Goal: Obtain resource: Download file/media

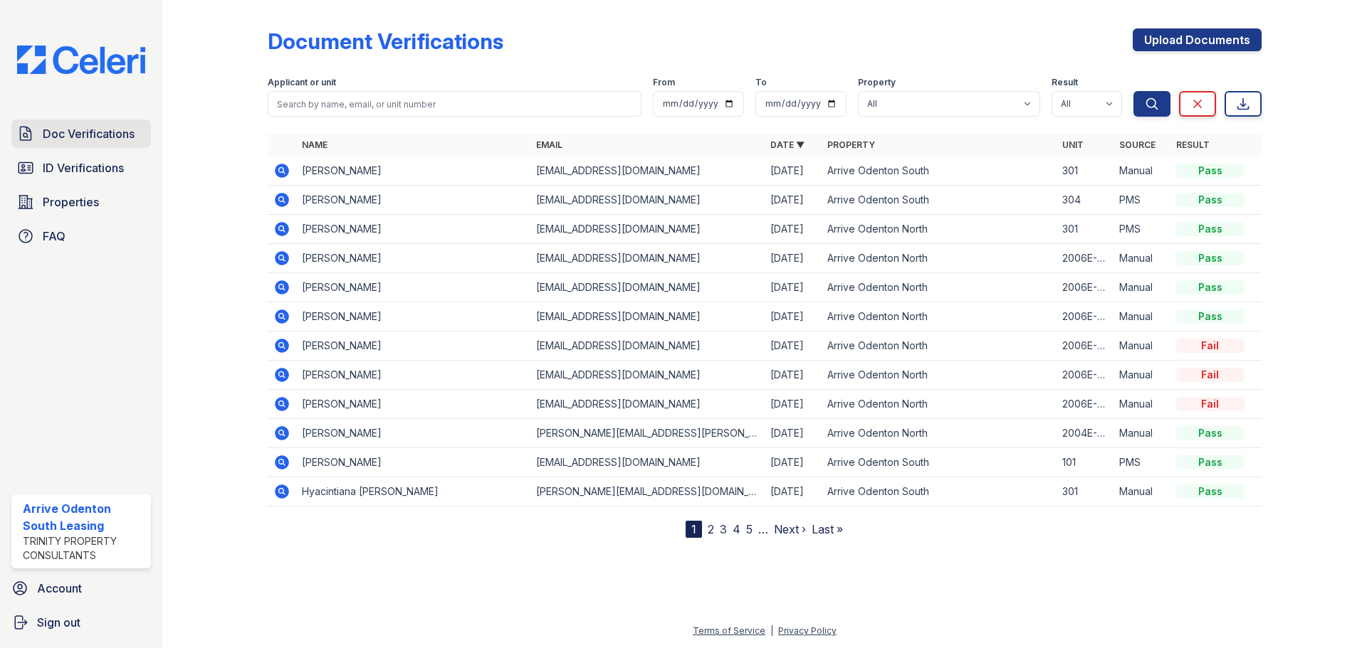
click at [65, 133] on span "Doc Verifications" at bounding box center [89, 133] width 92 height 17
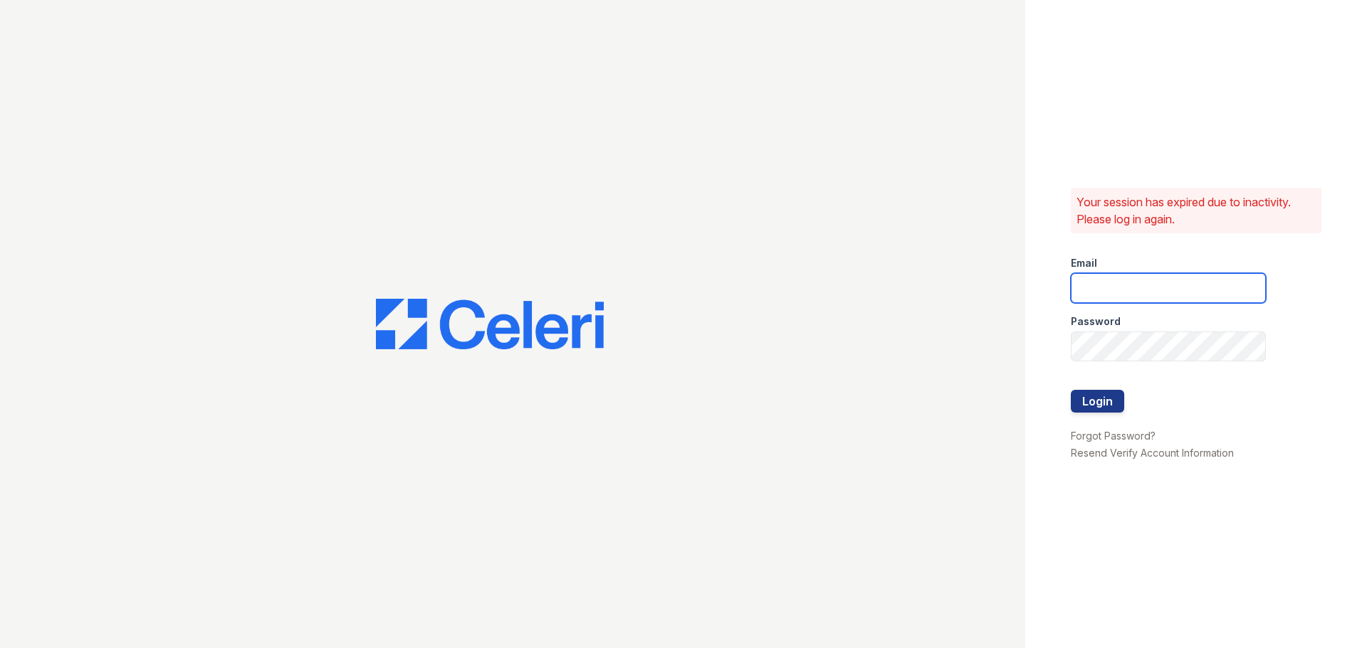
type input "[EMAIL_ADDRESS][DOMAIN_NAME]"
click at [1113, 401] on button "Login" at bounding box center [1097, 401] width 53 height 23
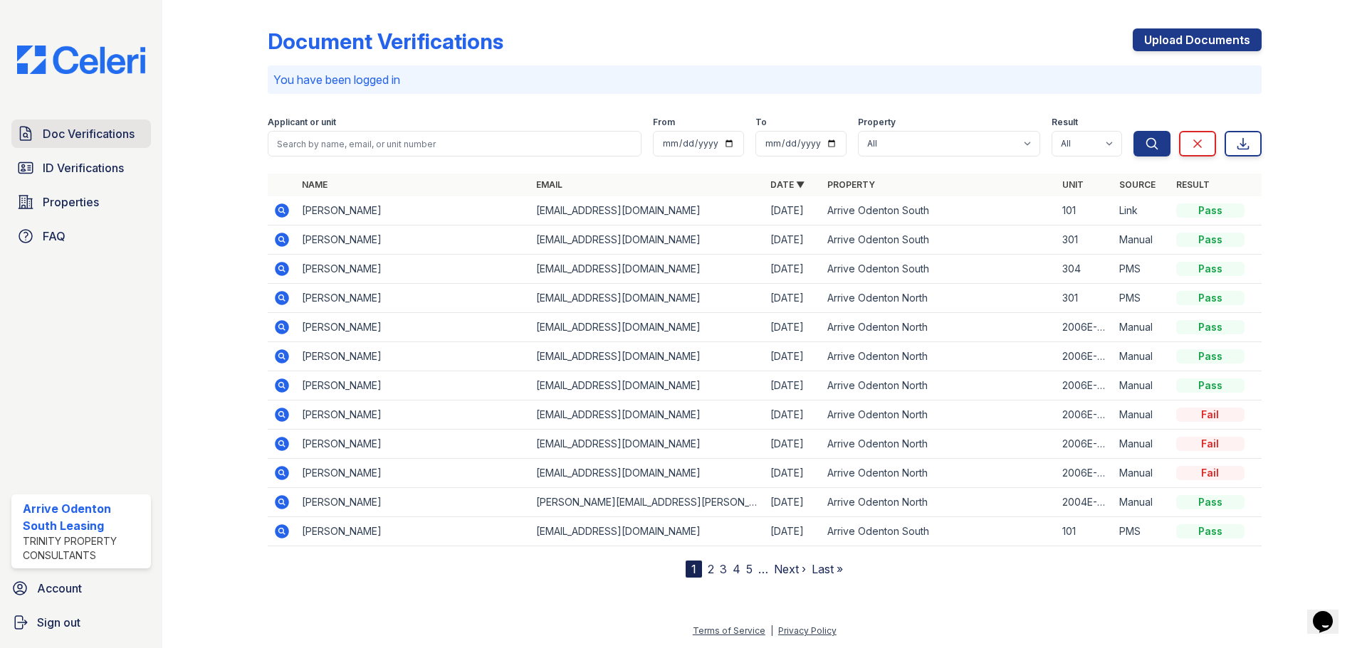
click at [97, 139] on span "Doc Verifications" at bounding box center [89, 133] width 92 height 17
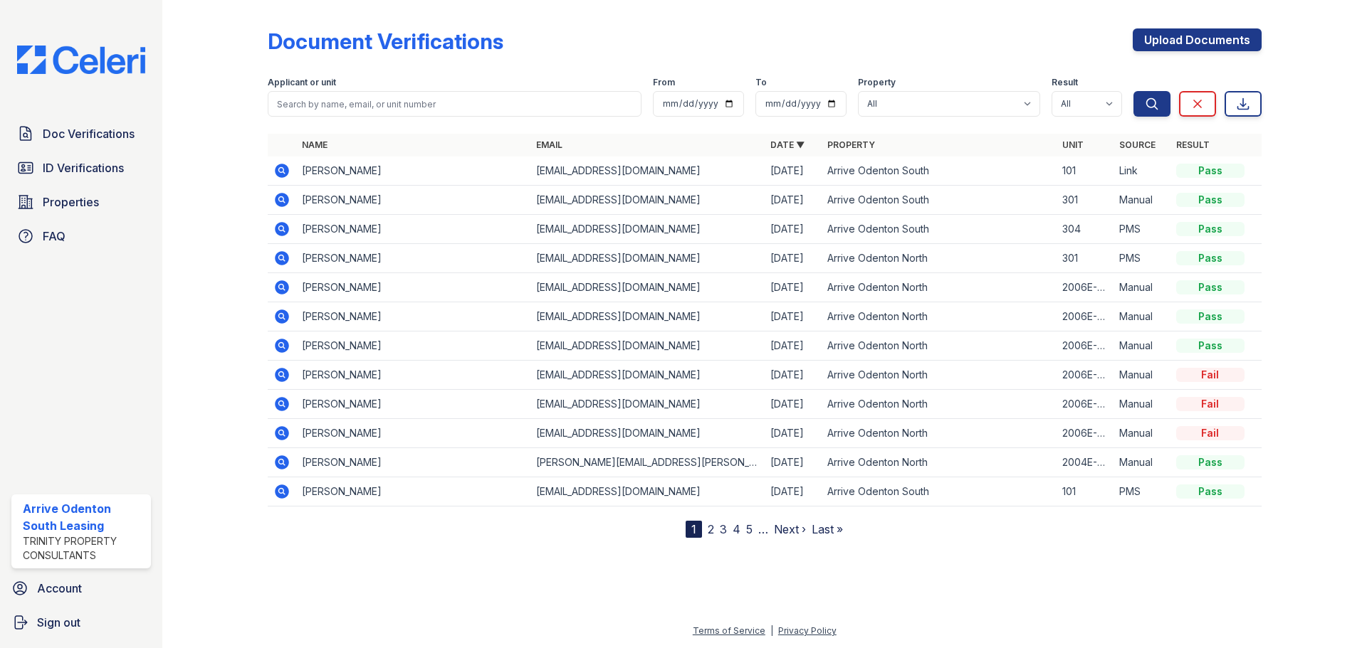
click at [281, 171] on icon at bounding box center [281, 170] width 4 height 4
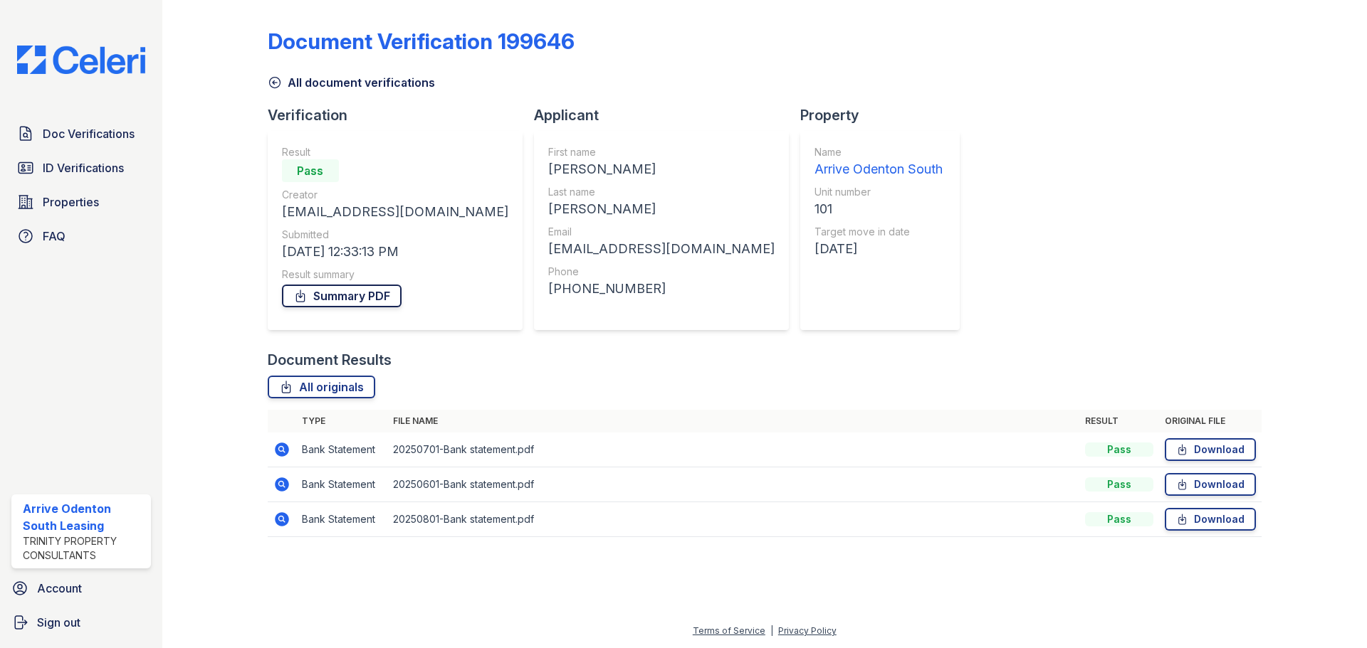
click at [337, 291] on link "Summary PDF" at bounding box center [342, 296] width 120 height 23
